Goal: Task Accomplishment & Management: Complete application form

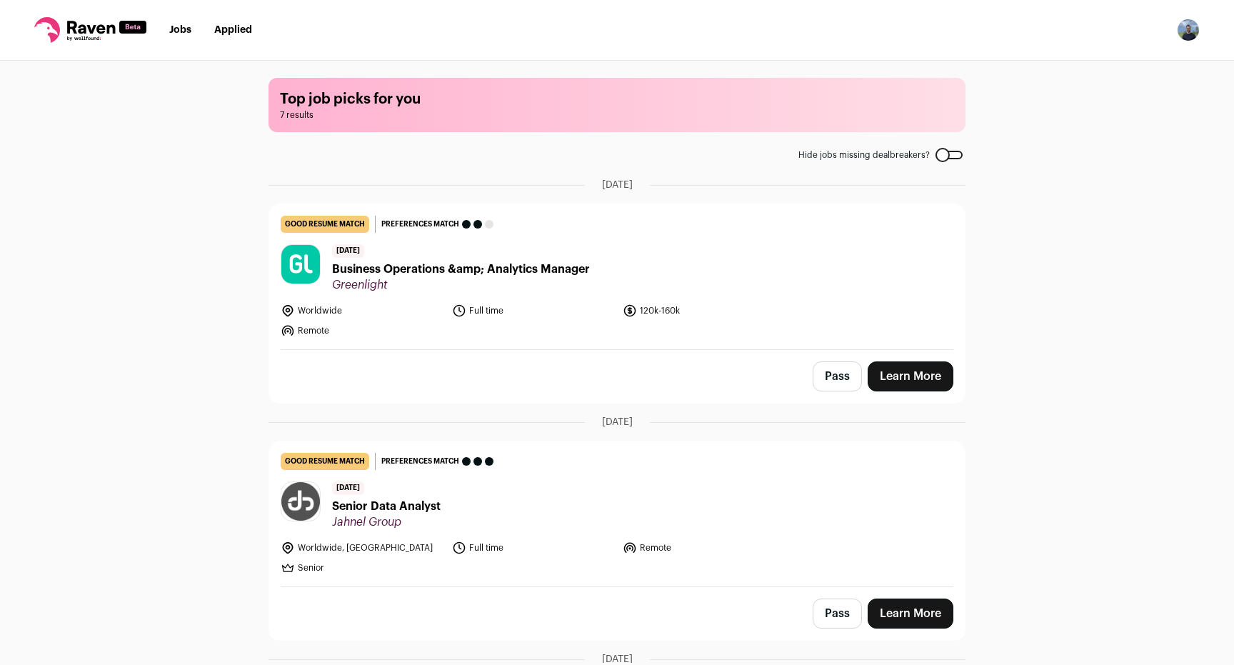
click at [420, 504] on span "Senior Data Analyst" at bounding box center [386, 506] width 109 height 17
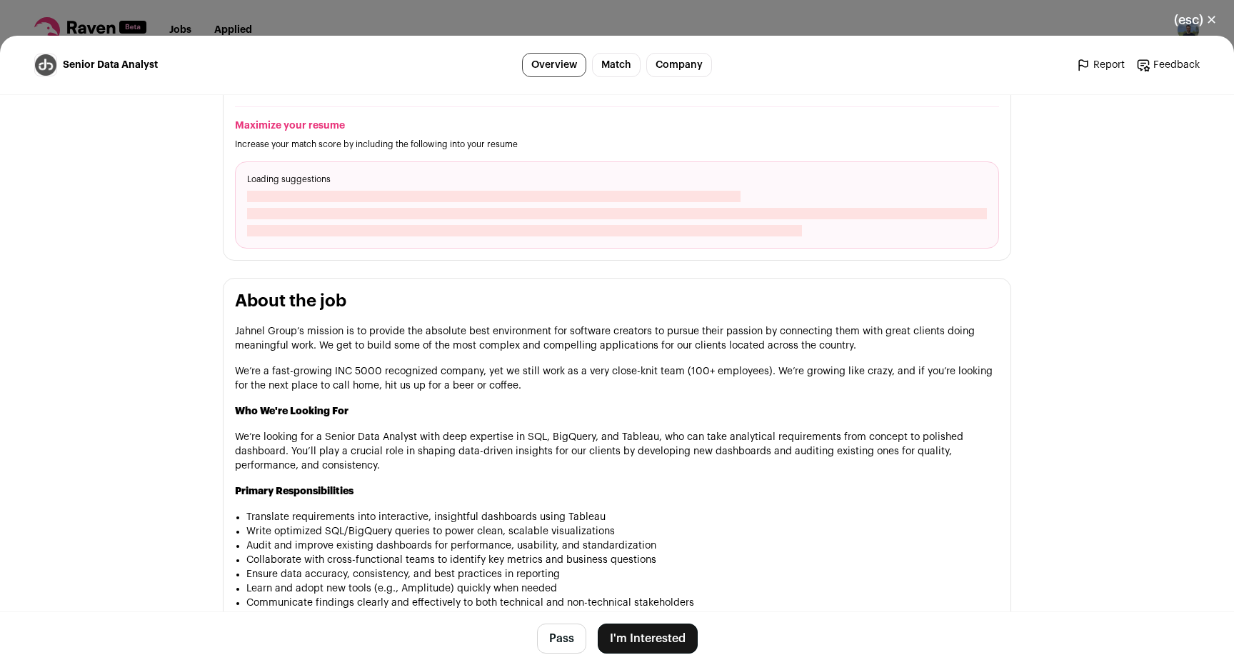
scroll to position [486, 0]
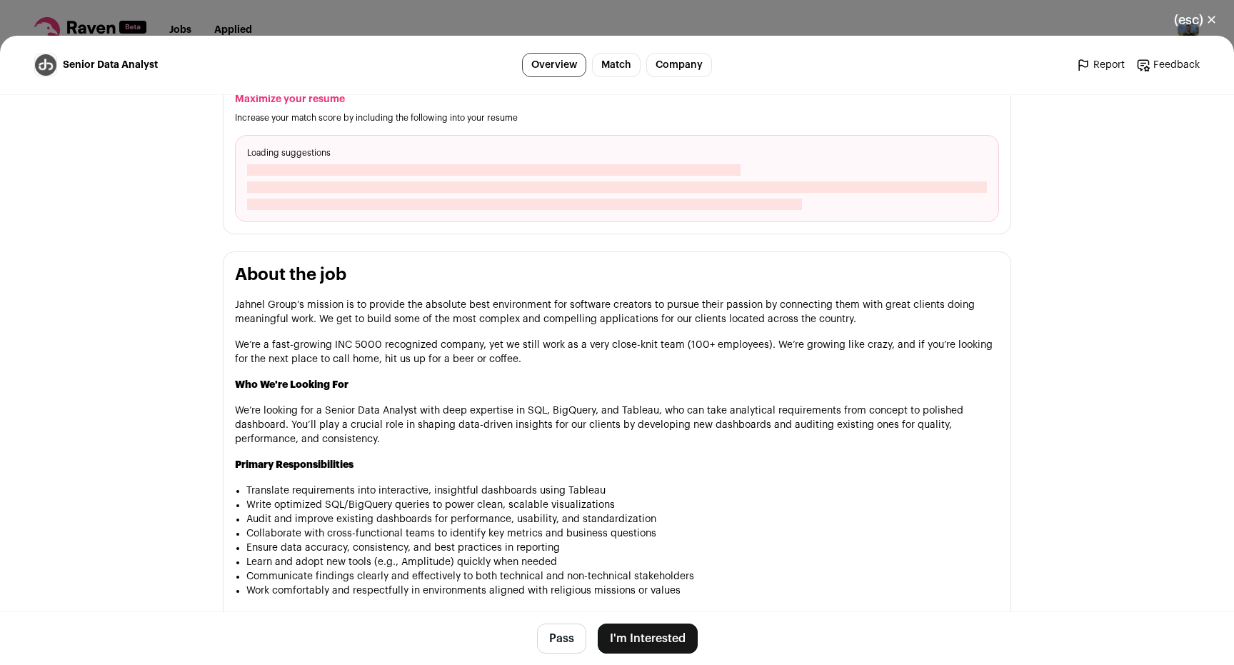
click at [1199, 11] on button "(esc) ✕" at bounding box center [1195, 19] width 77 height 31
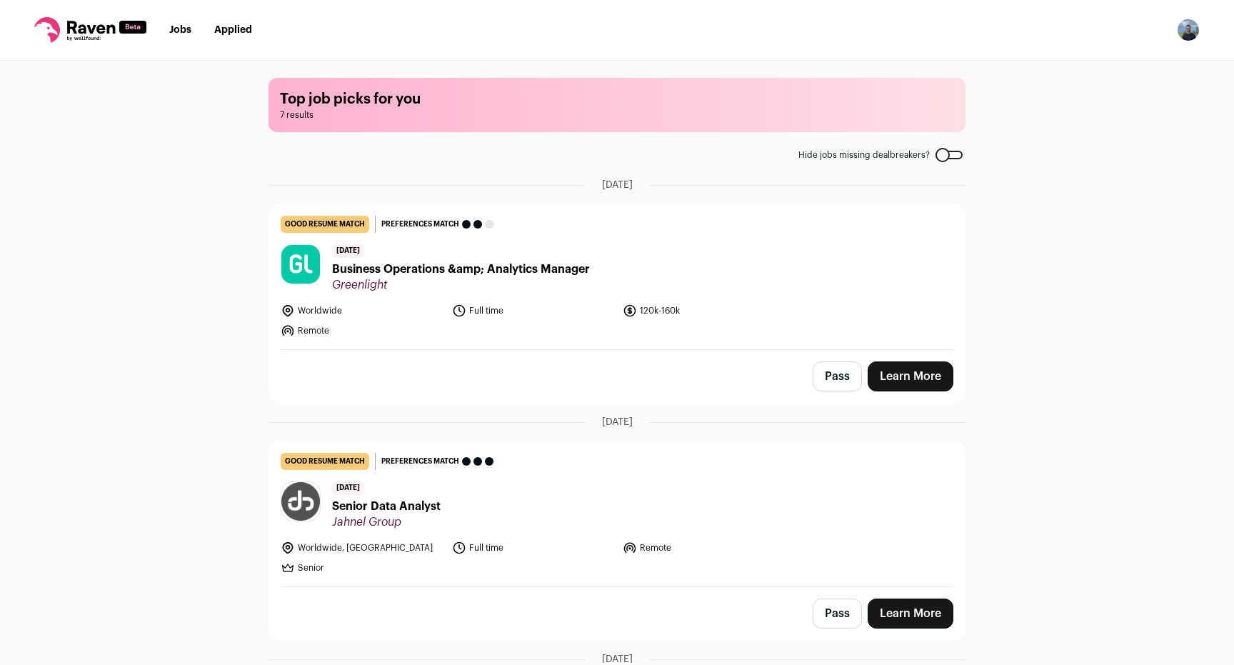
click at [372, 273] on span "Business Operations &amp; Analytics Manager" at bounding box center [461, 269] width 258 height 17
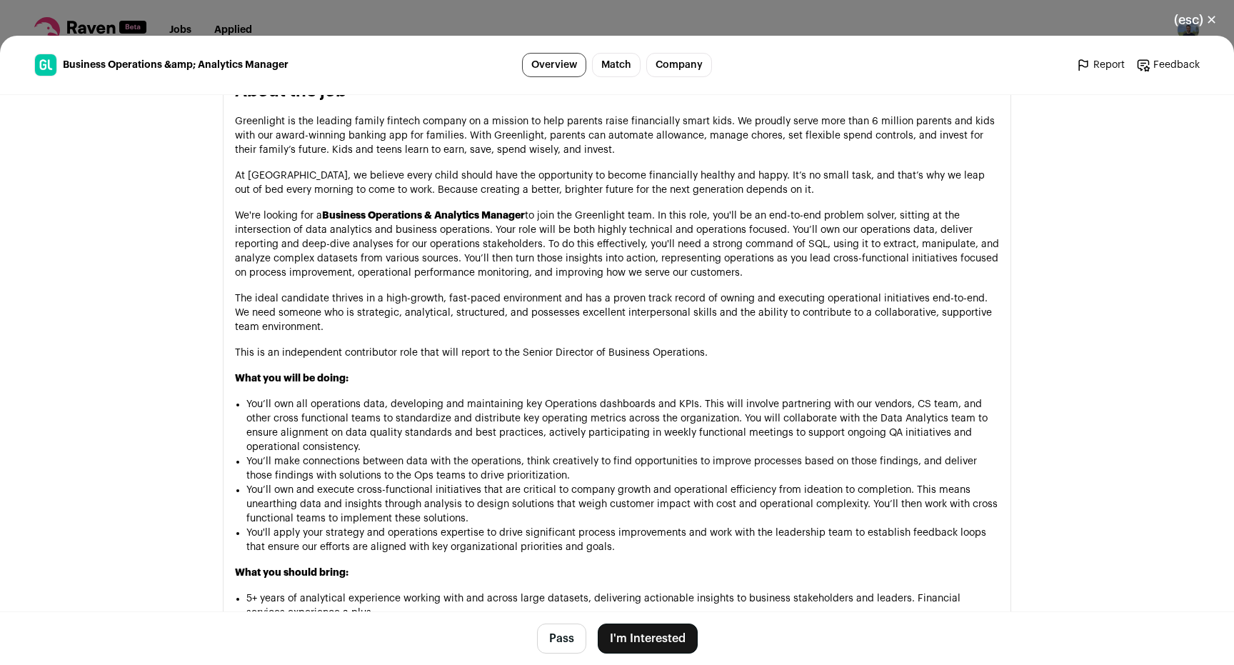
scroll to position [643, 0]
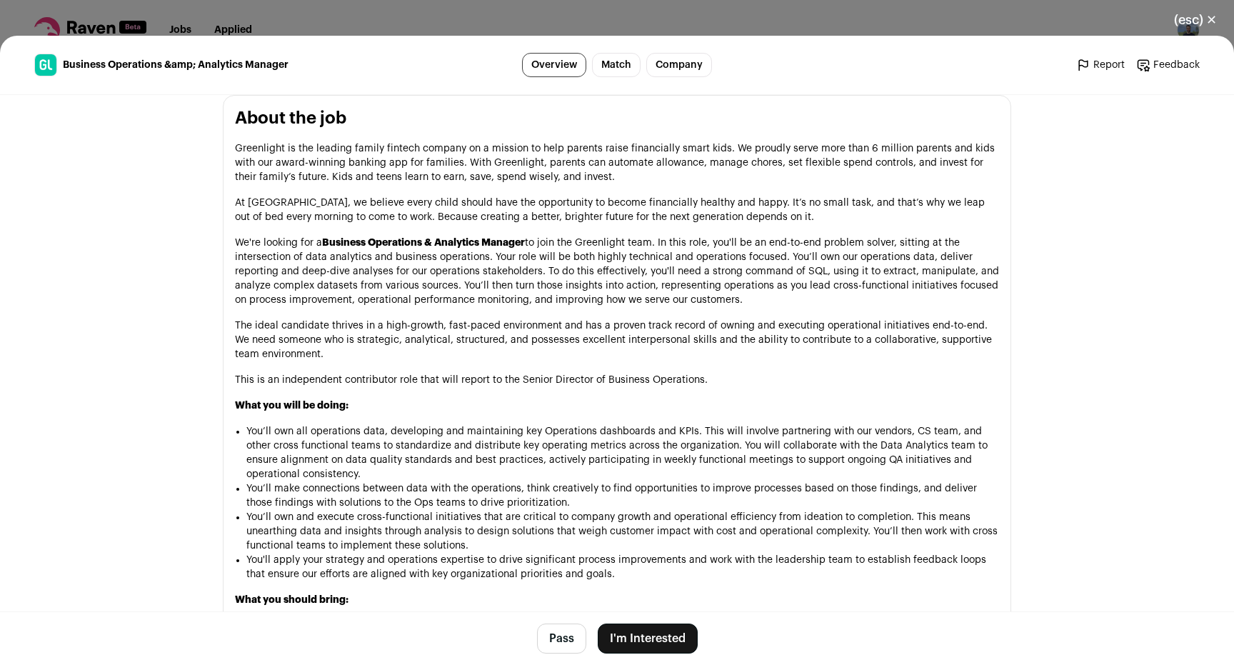
click at [664, 630] on button "I'm Interested" at bounding box center [648, 639] width 100 height 30
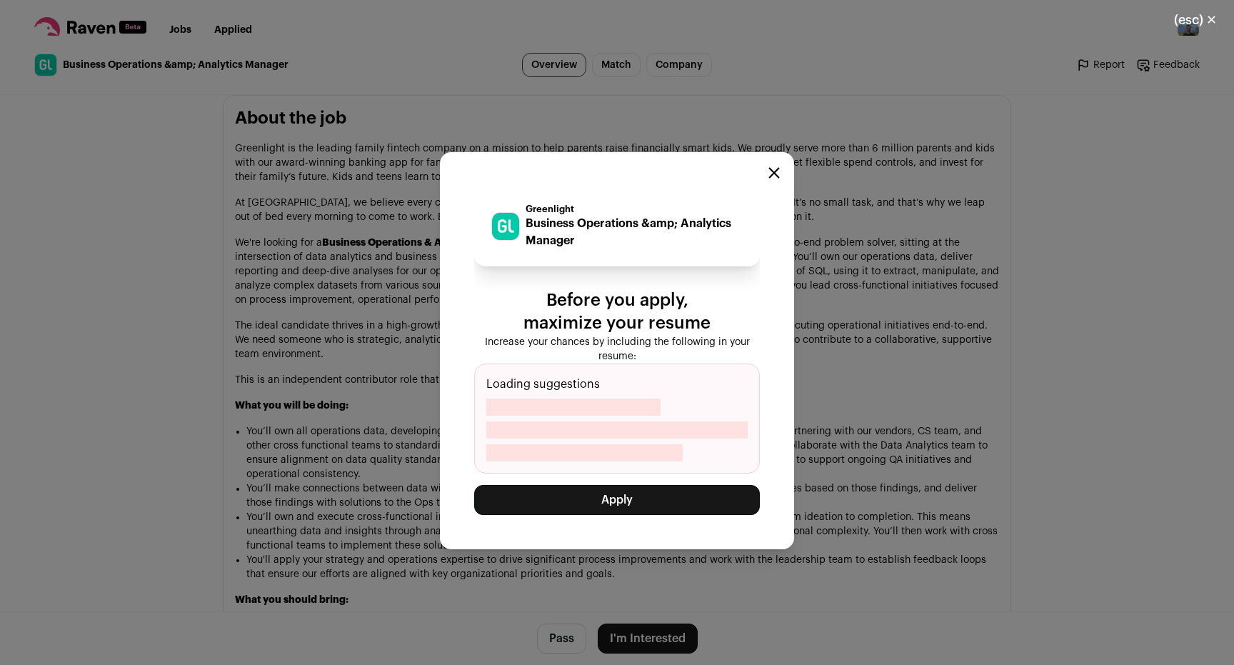
click at [616, 511] on button "Apply" at bounding box center [617, 500] width 286 height 30
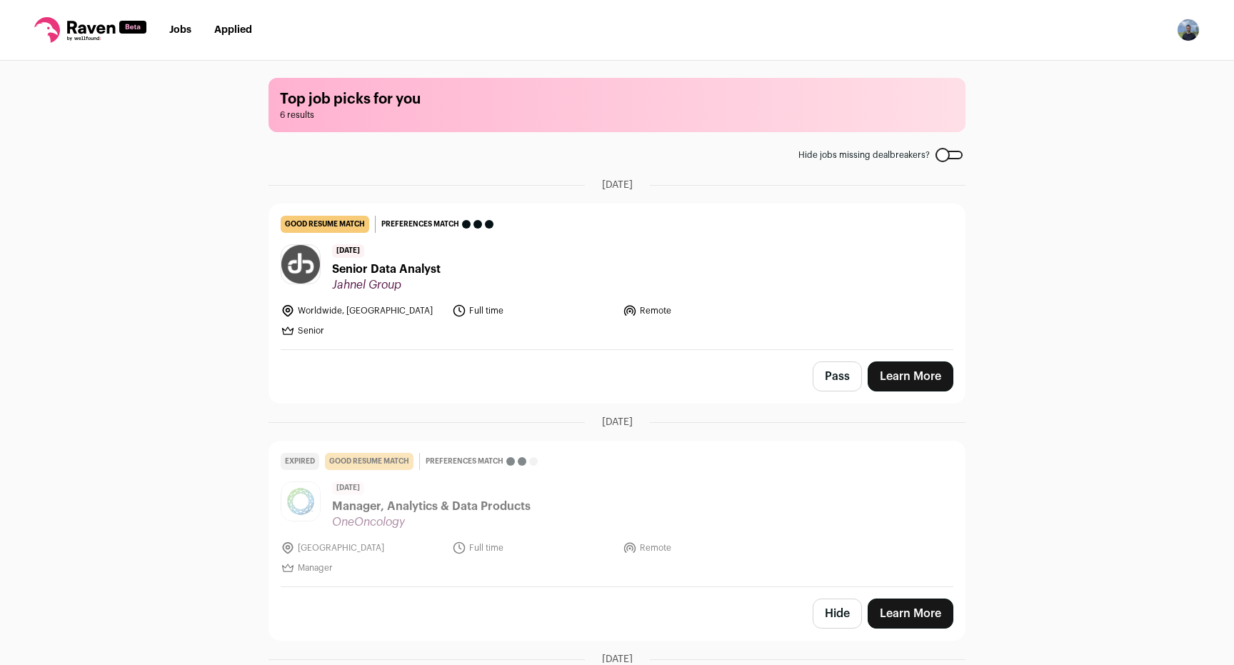
click at [949, 153] on div at bounding box center [949, 155] width 27 height 9
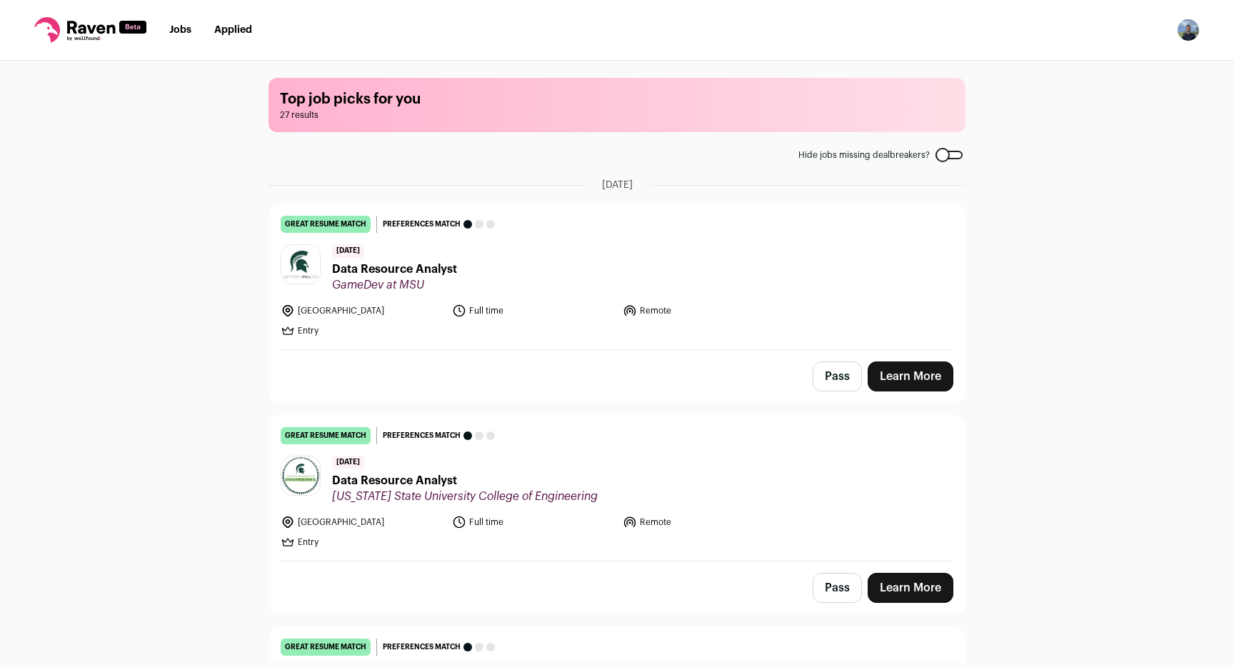
click at [954, 151] on div at bounding box center [949, 155] width 27 height 9
